Goal: Check status: Check status

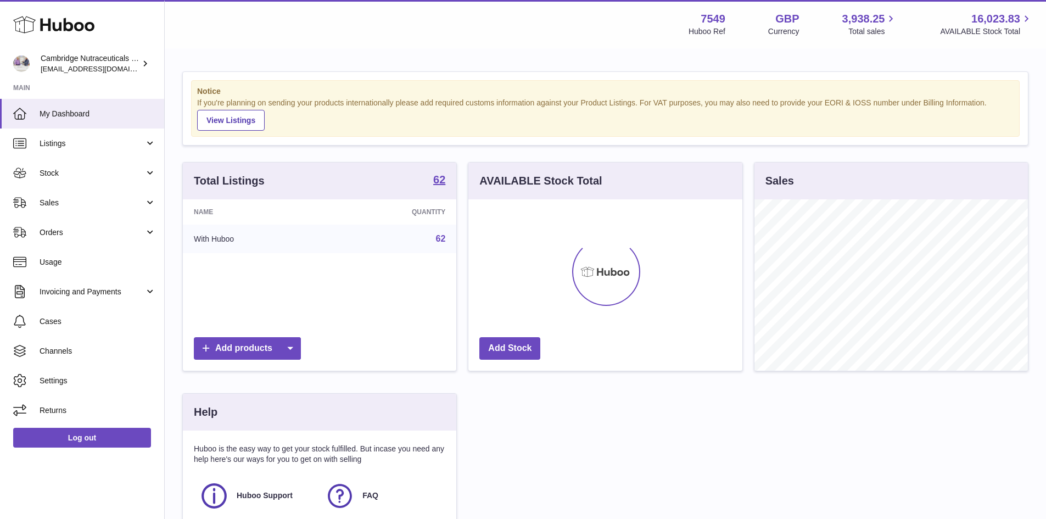
scroll to position [171, 277]
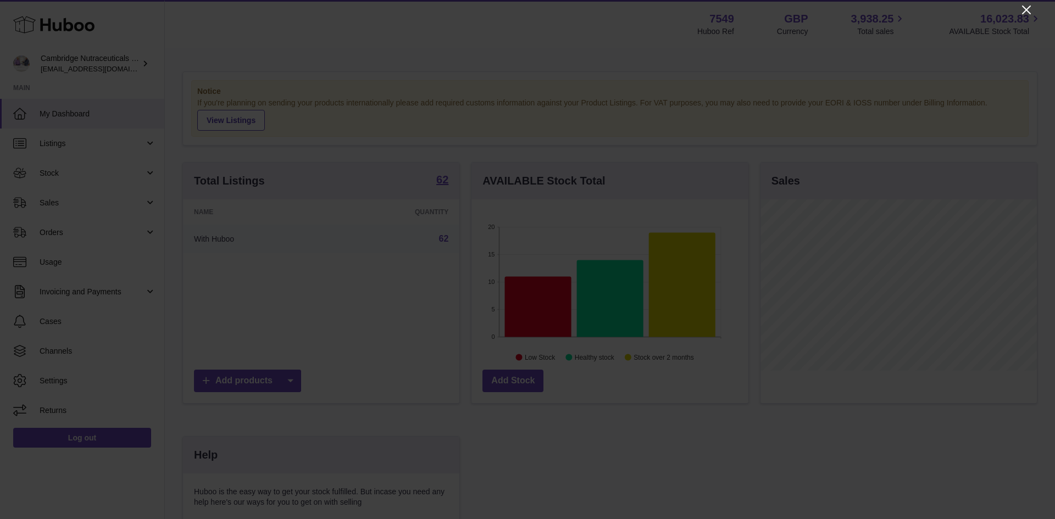
click at [1025, 9] on icon "Close" at bounding box center [1026, 9] width 9 height 9
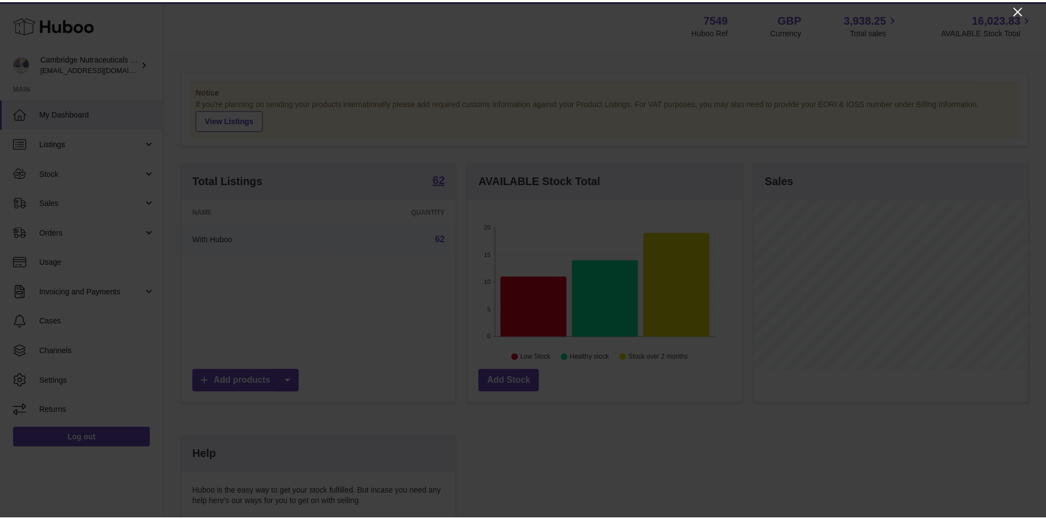
scroll to position [549075, 548972]
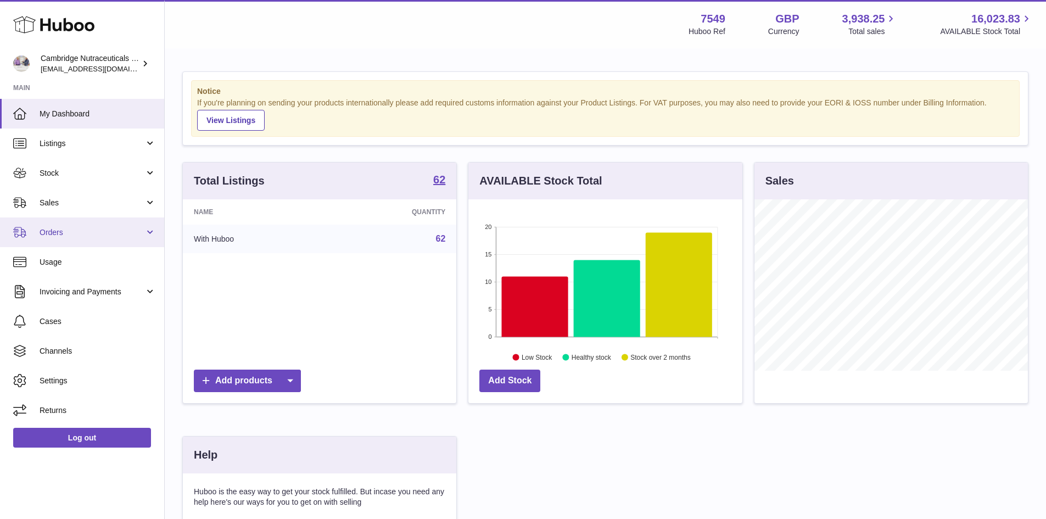
click at [104, 226] on link "Orders" at bounding box center [82, 233] width 164 height 30
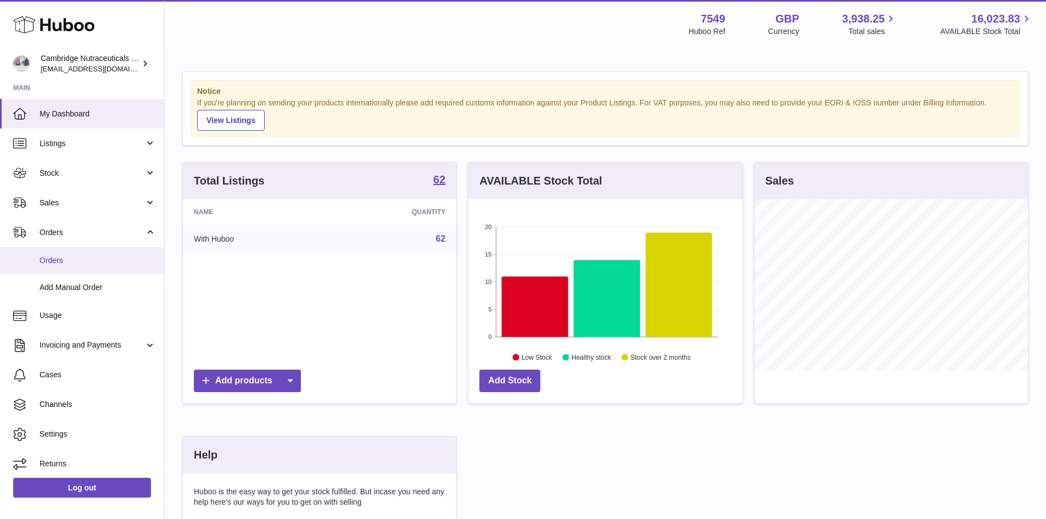
click at [79, 263] on span "Orders" at bounding box center [98, 260] width 116 height 10
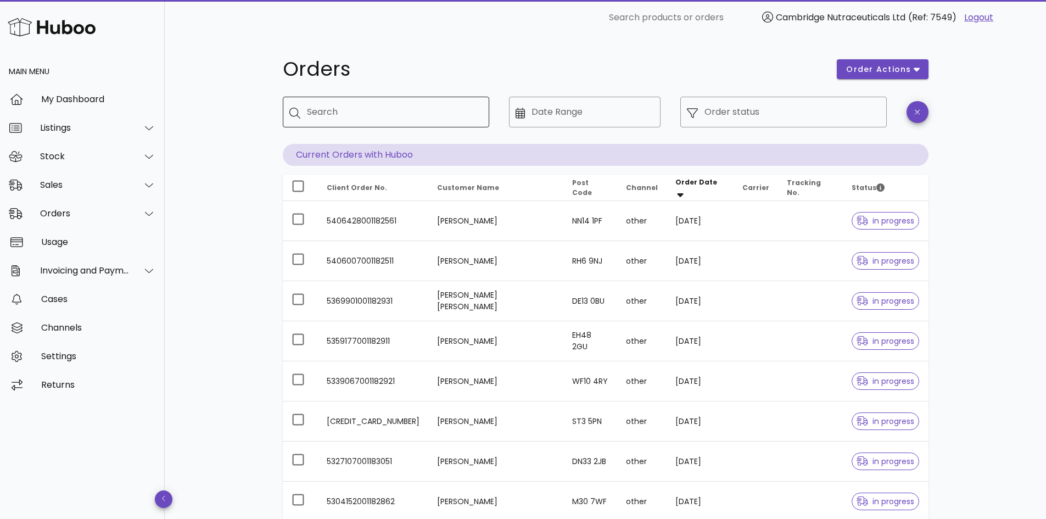
click at [456, 108] on input "Search" at bounding box center [394, 112] width 174 height 18
paste input "**********"
type input "**********"
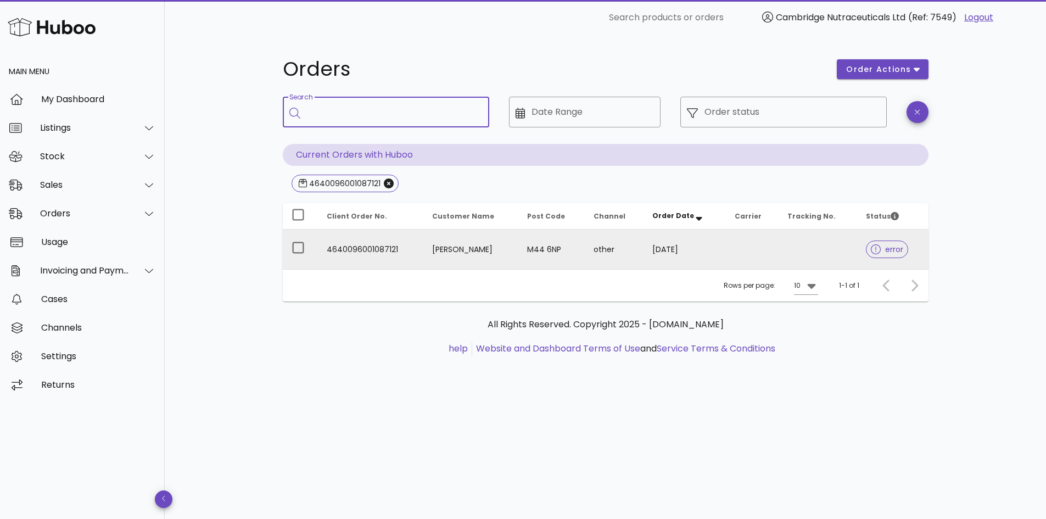
click at [885, 246] on span "error" at bounding box center [887, 250] width 32 height 8
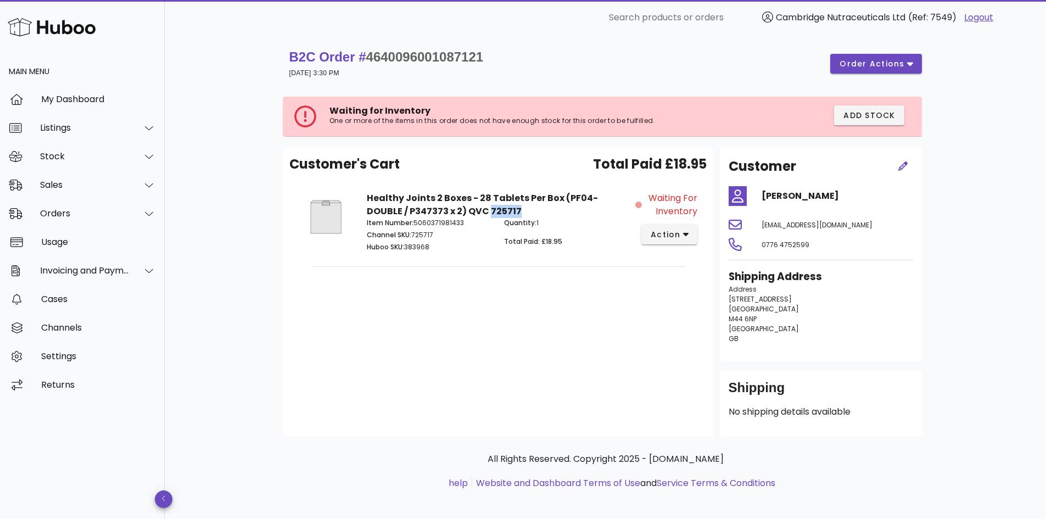
drag, startPoint x: 451, startPoint y: 209, endPoint x: 482, endPoint y: 210, distance: 31.3
click at [482, 210] on div "Healthy Joints 2 Boxes - 28 Tablets Per Box (PF04-DOUBLE / P347373 x 2) QVC 725…" at bounding box center [497, 223] width 275 height 77
click at [394, 208] on strong "Healthy Joints 2 Boxes - 28 Tablets Per Box (PF04-DOUBLE / P347373 x 2) QVC 725…" at bounding box center [482, 205] width 231 height 26
copy strong "P347373"
